Goal: Information Seeking & Learning: Learn about a topic

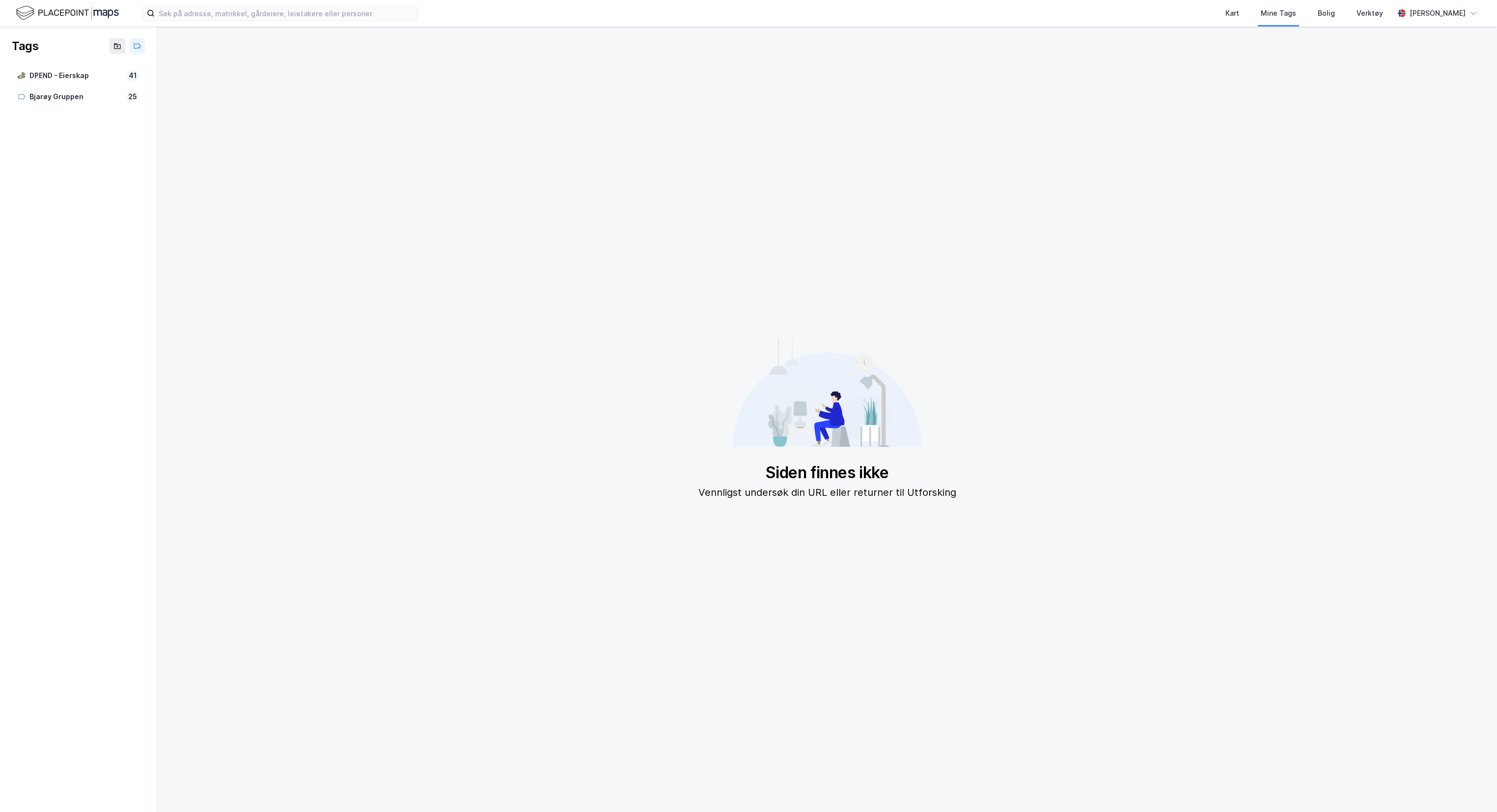
click at [75, 14] on img at bounding box center [68, 13] width 103 height 17
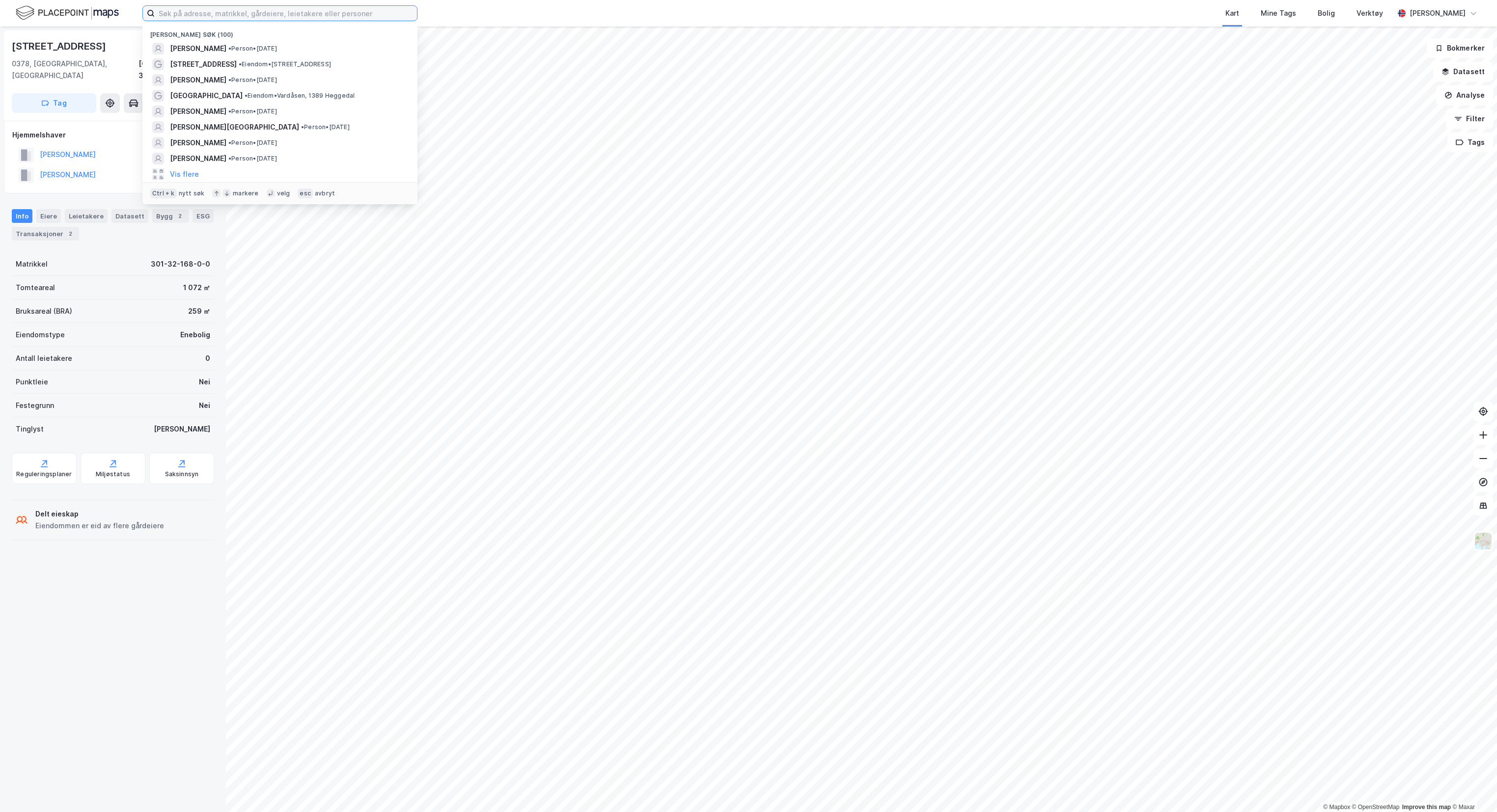
click at [214, 15] on input at bounding box center [286, 13] width 262 height 14
click at [219, 81] on span "[PERSON_NAME]" at bounding box center [198, 80] width 57 height 12
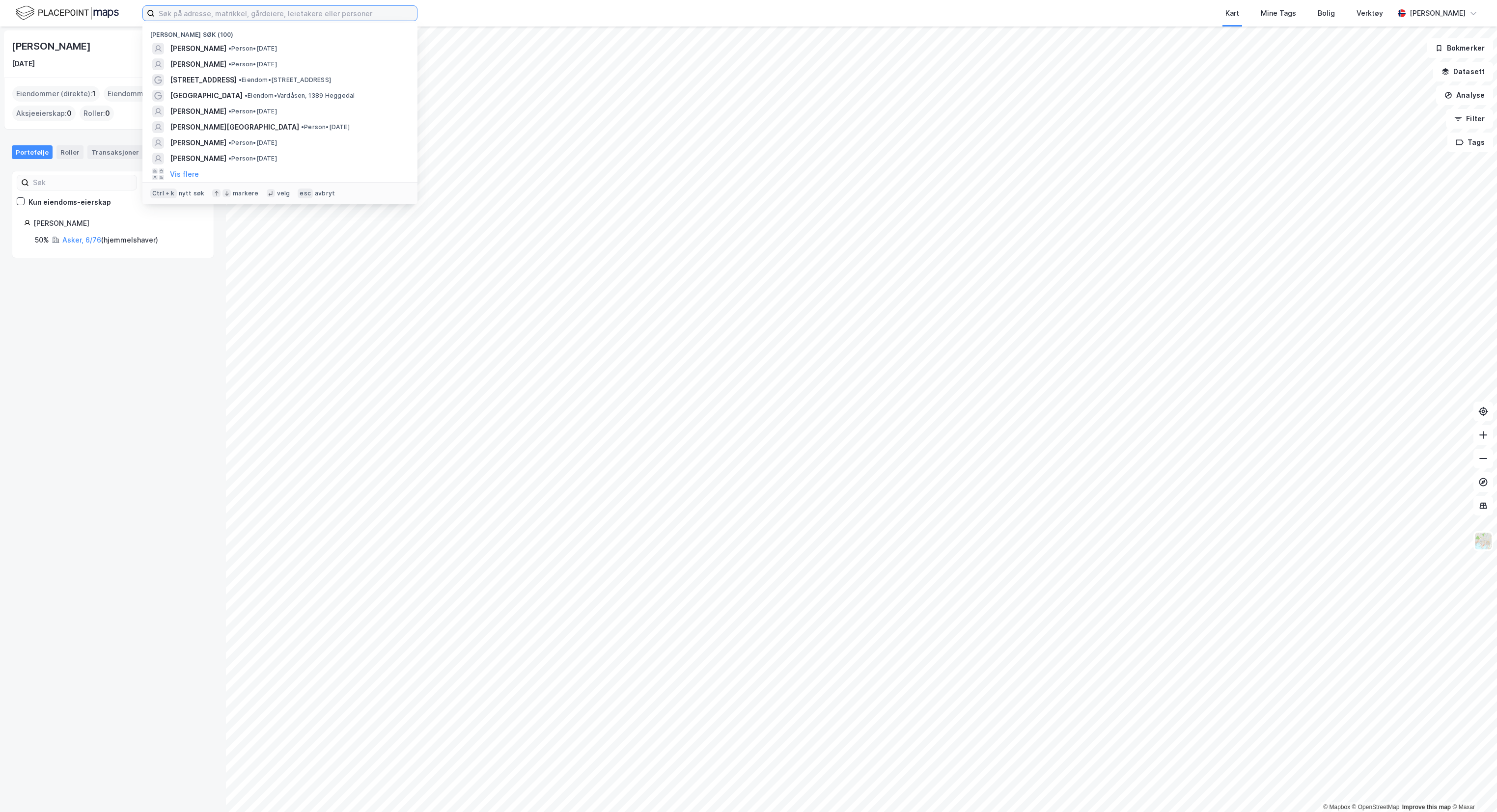
click at [274, 18] on input at bounding box center [286, 13] width 262 height 14
type input "e"
click at [181, 167] on div "Vis flere" at bounding box center [280, 174] width 259 height 16
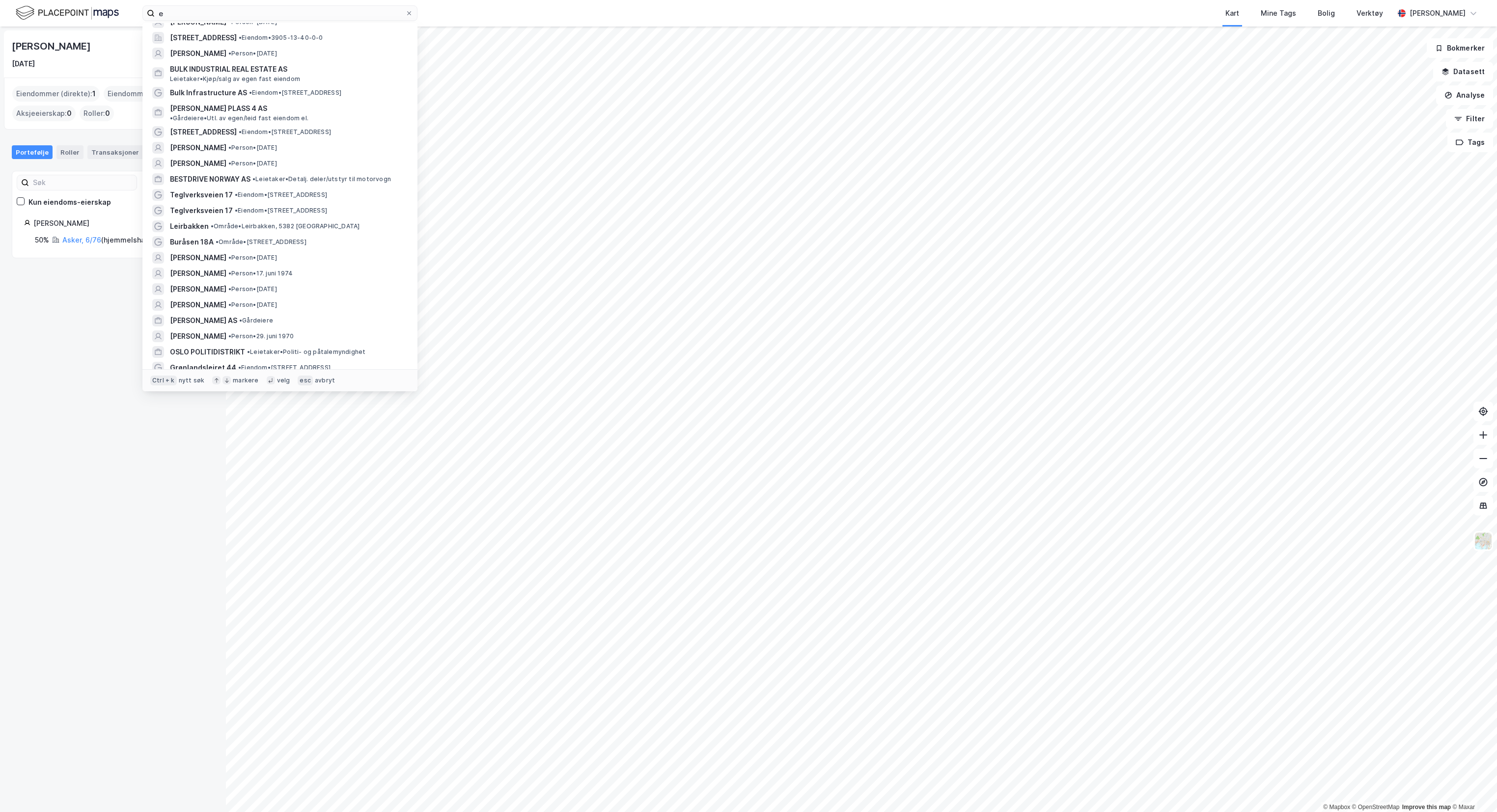
scroll to position [138, 0]
click at [186, 141] on span "[PERSON_NAME]" at bounding box center [198, 147] width 57 height 12
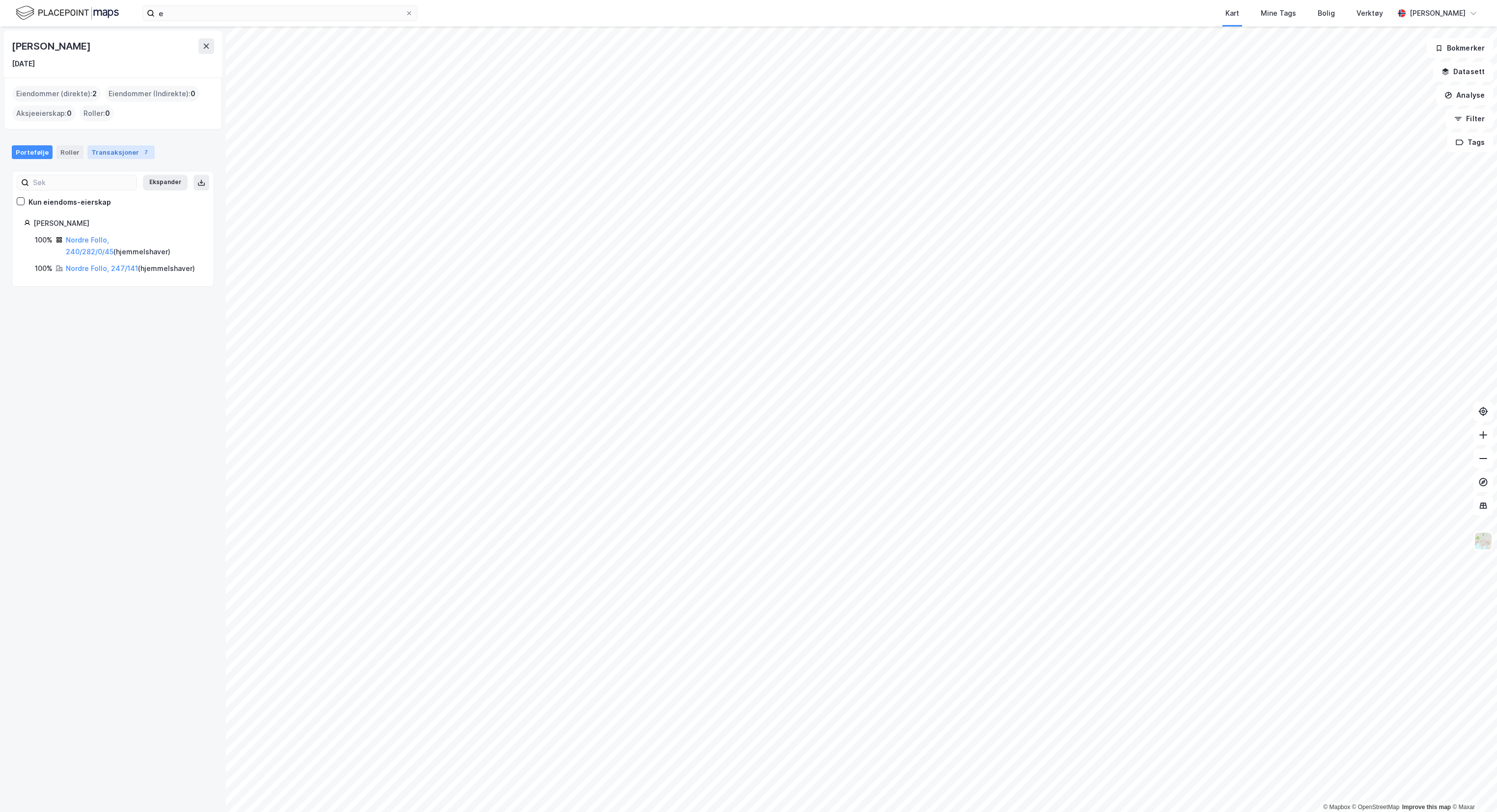
click at [100, 153] on div "Transaksjoner 7" at bounding box center [120, 152] width 67 height 14
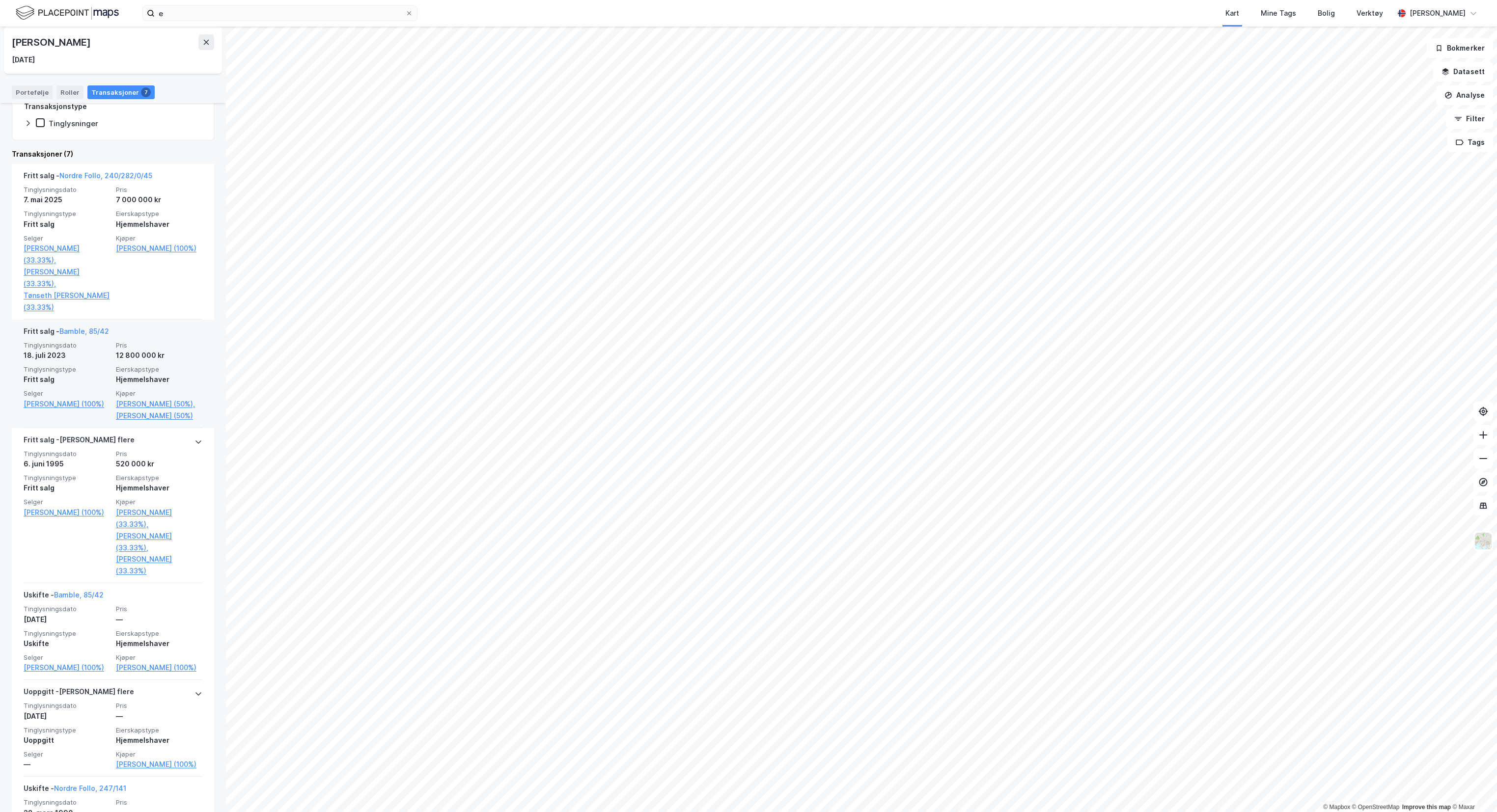
scroll to position [164, 0]
click at [125, 398] on link "[PERSON_NAME] (50%)," at bounding box center [159, 403] width 86 height 12
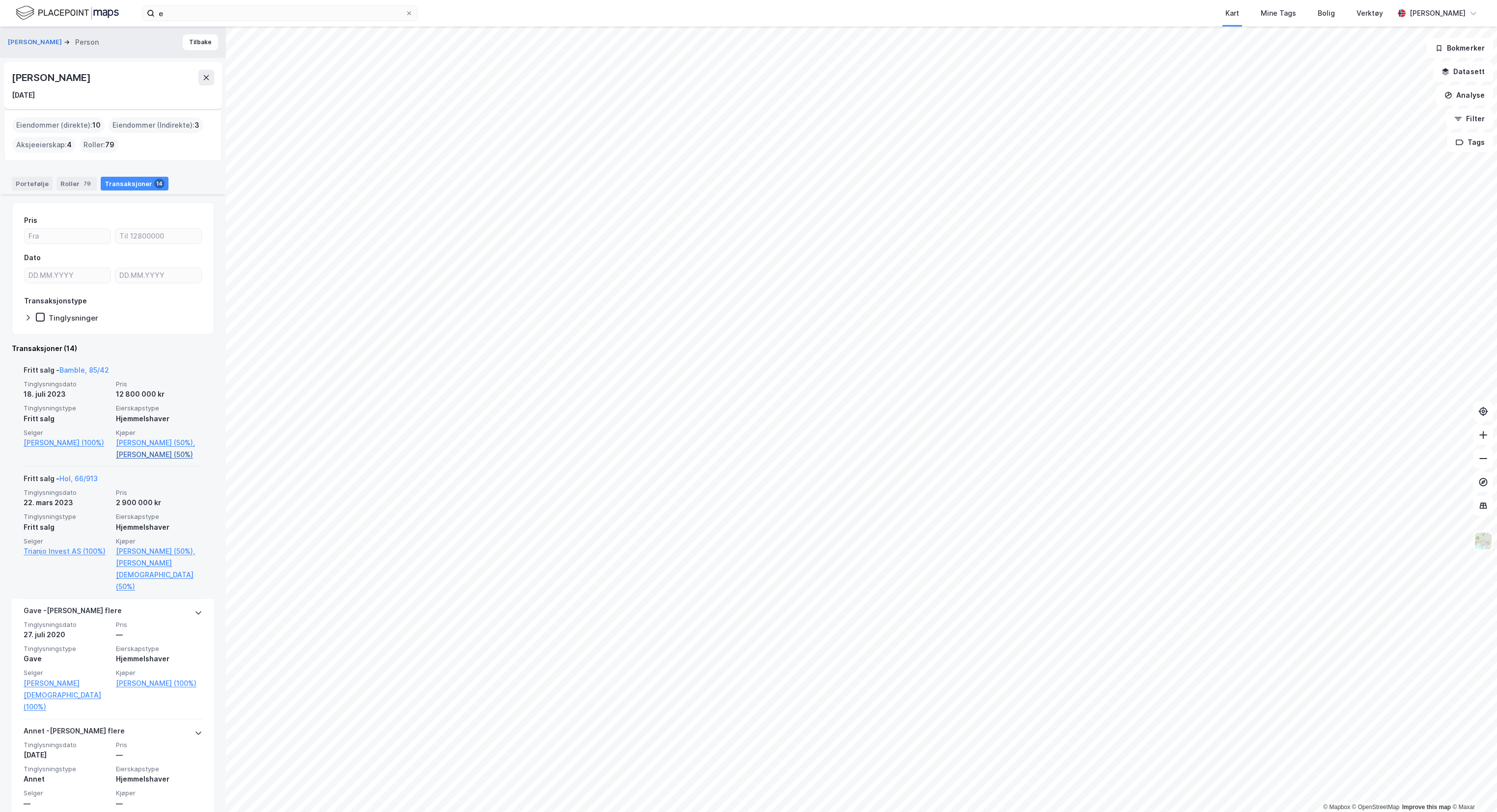
click at [153, 460] on link "[PERSON_NAME] (50%)" at bounding box center [159, 455] width 86 height 12
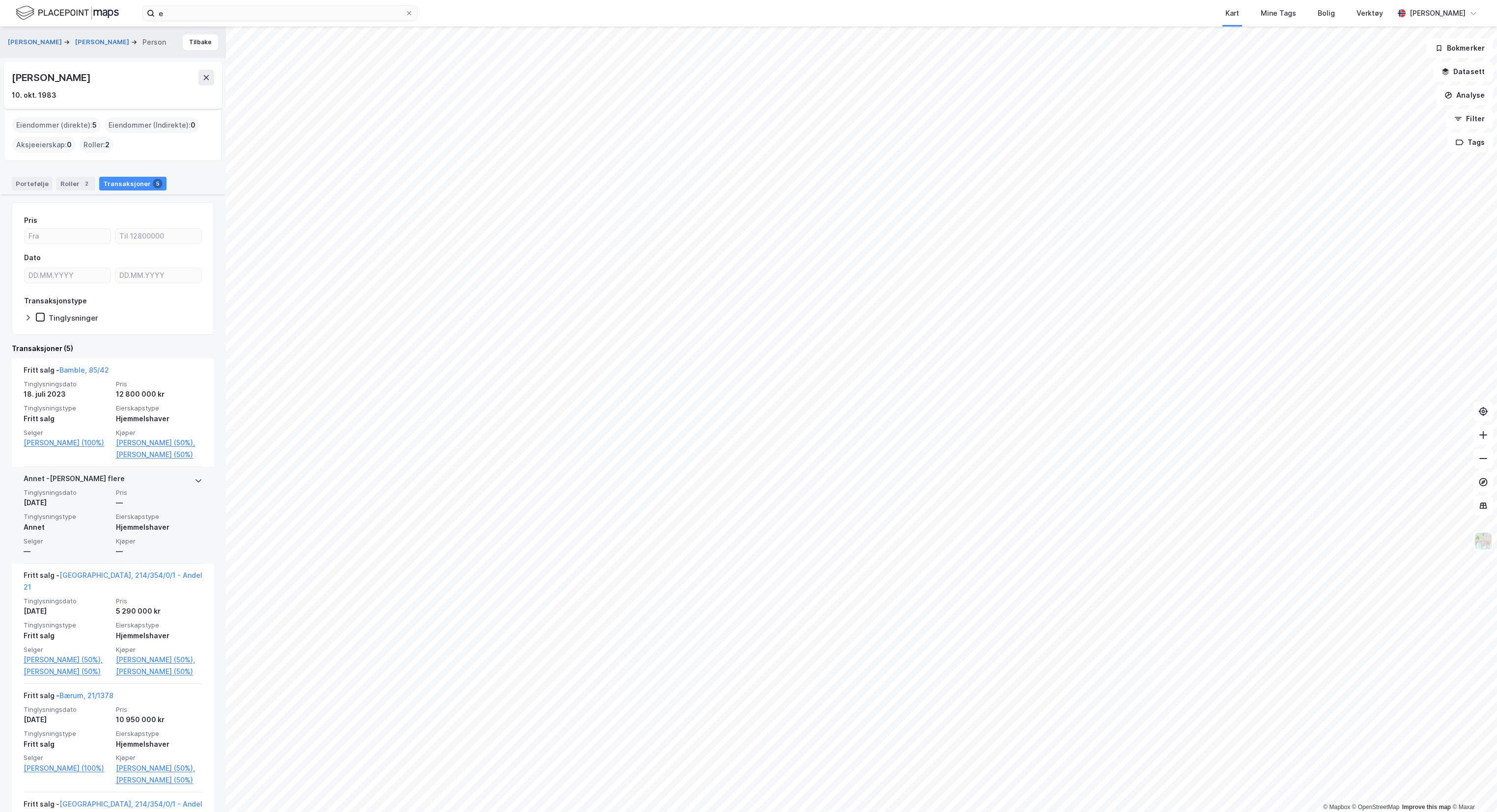
click at [55, 11] on img at bounding box center [68, 13] width 103 height 17
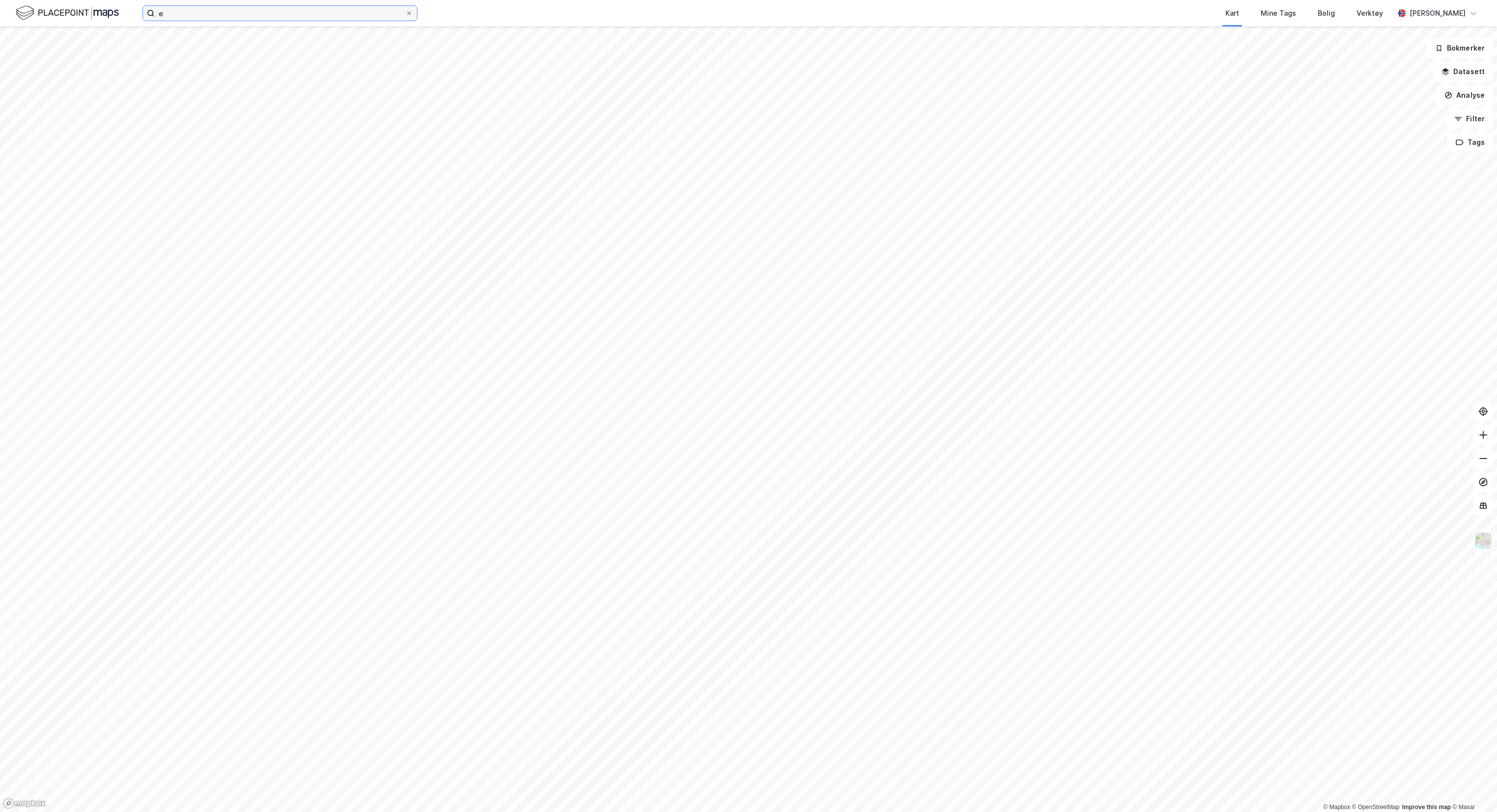
click at [252, 19] on input "e" at bounding box center [280, 13] width 250 height 14
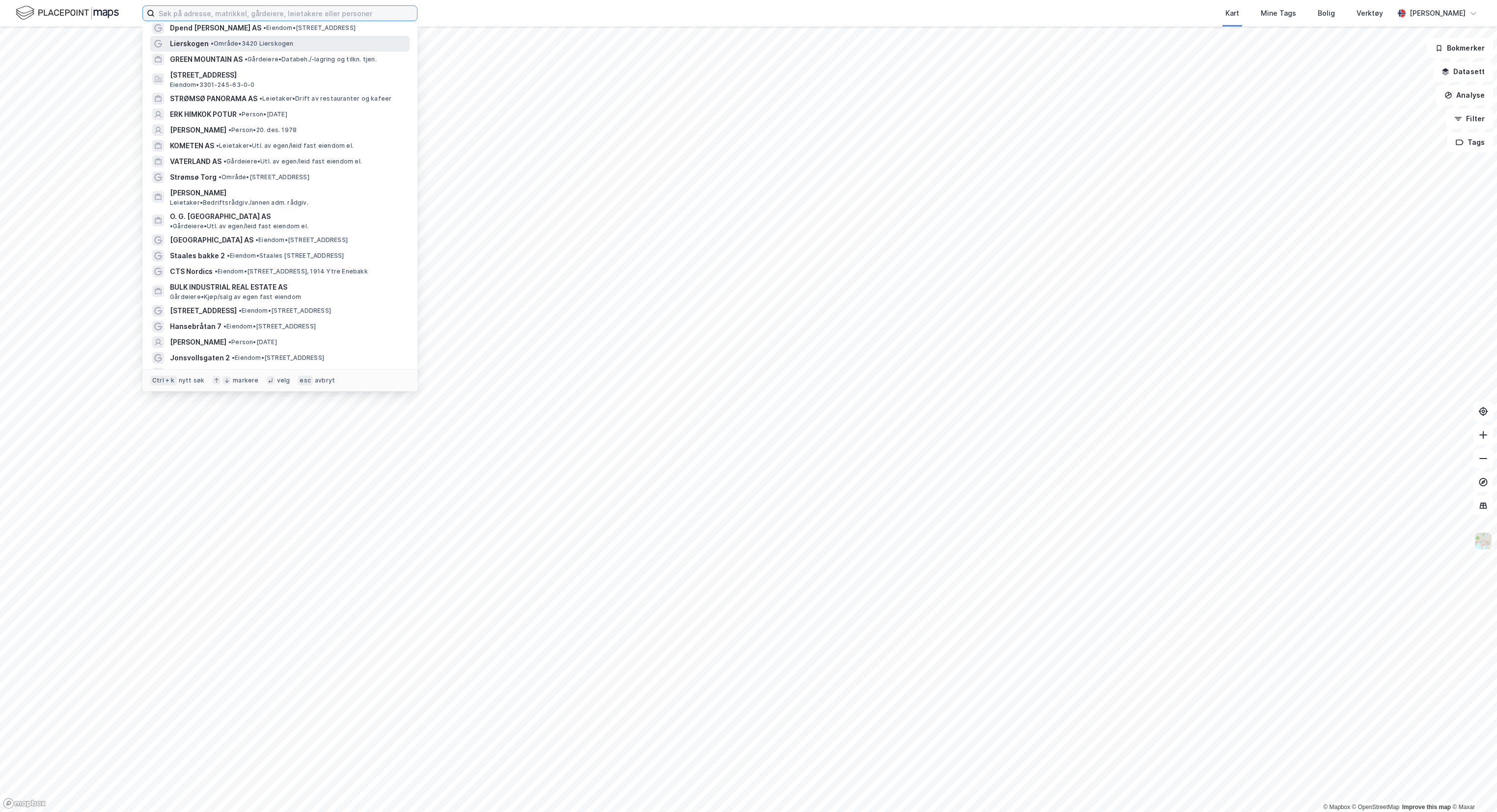
scroll to position [1298, 0]
